Goal: Information Seeking & Learning: Learn about a topic

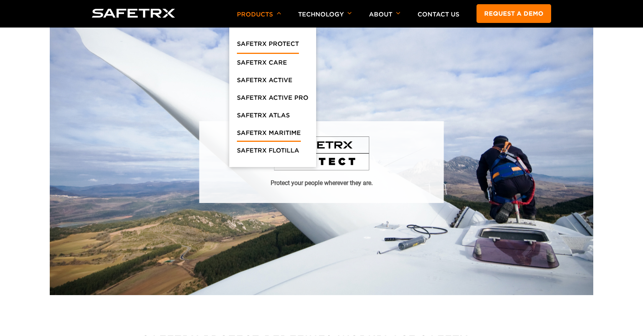
click at [272, 132] on link "SafeTrx Maritime" at bounding box center [269, 135] width 64 height 14
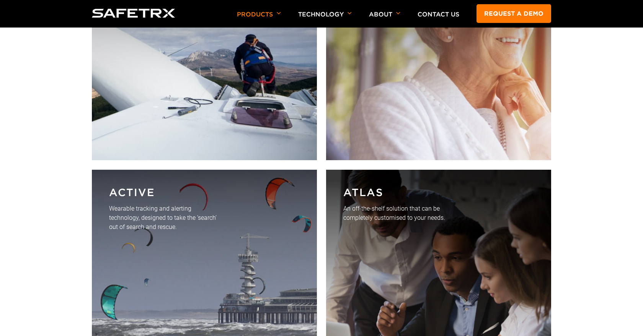
scroll to position [2667, 0]
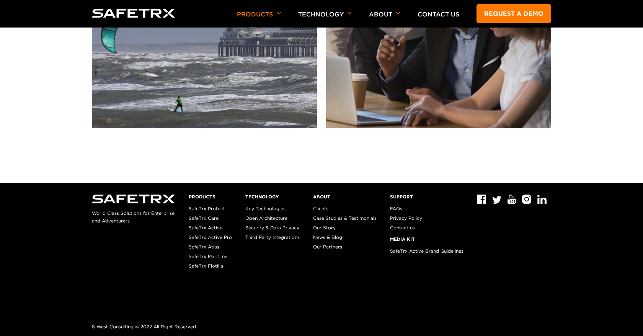
click at [398, 209] on link "FAQs" at bounding box center [396, 209] width 12 height 6
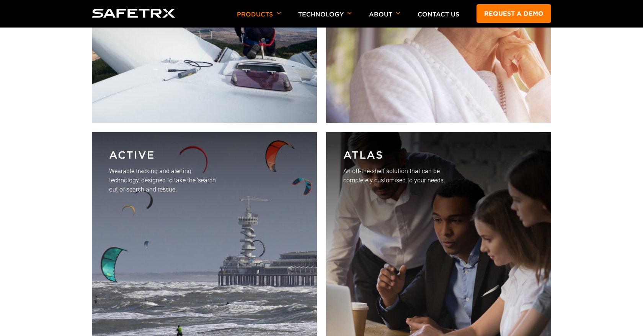
scroll to position [2442, 0]
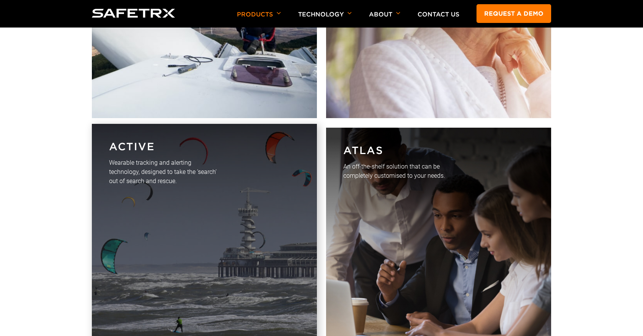
click at [162, 184] on p "Wearable tracking and alerting technology, designed to take the ‘search’ out of…" at bounding box center [163, 172] width 108 height 28
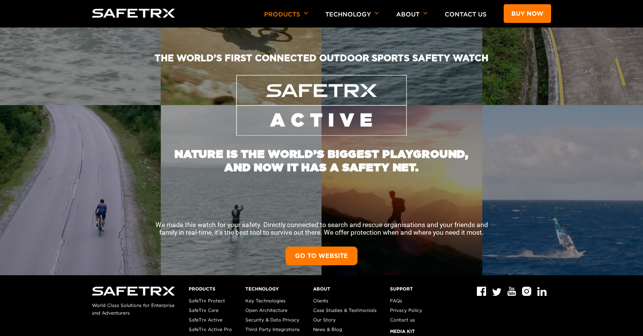
scroll to position [157, 0]
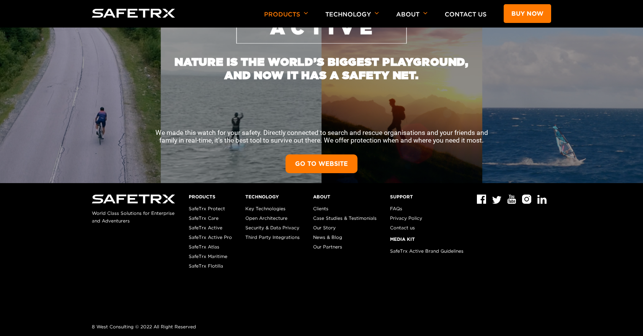
click at [322, 165] on link "GO TO WEBSITE" at bounding box center [322, 164] width 72 height 19
